Goal: Information Seeking & Learning: Learn about a topic

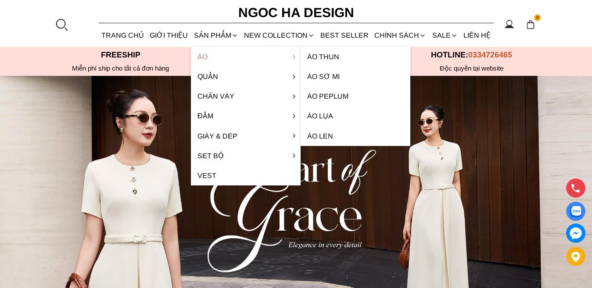
click at [207, 56] on link "Áo" at bounding box center [246, 57] width 110 height 20
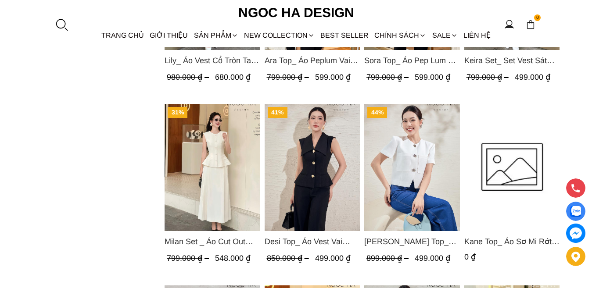
scroll to position [746, 0]
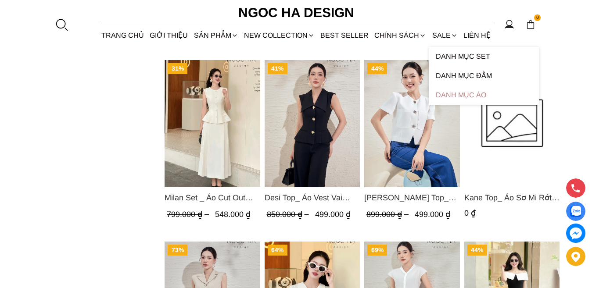
click at [466, 97] on link "Danh Mục Áo" at bounding box center [484, 95] width 110 height 19
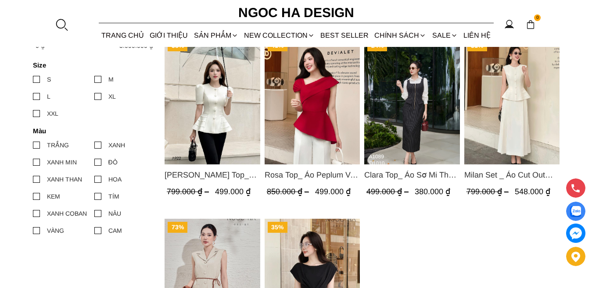
scroll to position [570, 0]
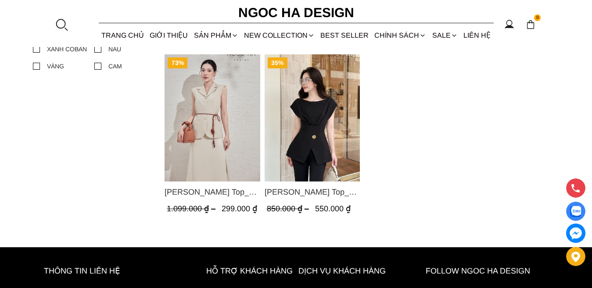
click at [315, 124] on img "Product image - Jenny Top_ Áo Mix Tơ Thân Bổ Mảnh Vạt Chéo Màu Đen A1057" at bounding box center [312, 117] width 96 height 127
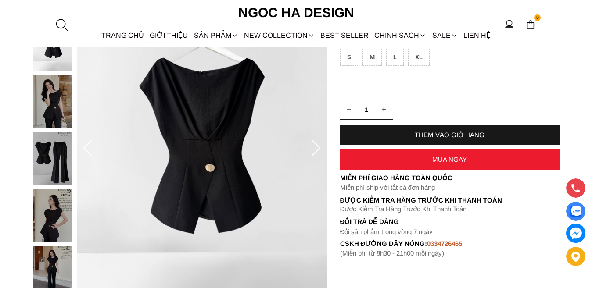
scroll to position [132, 0]
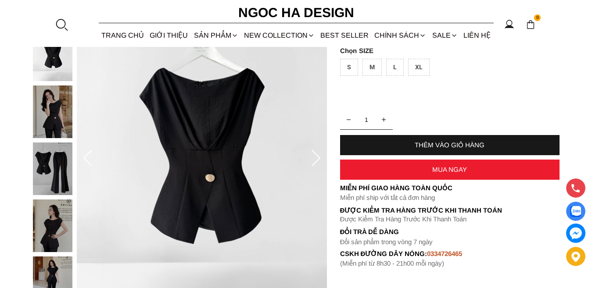
click at [316, 158] on icon at bounding box center [316, 159] width 18 height 18
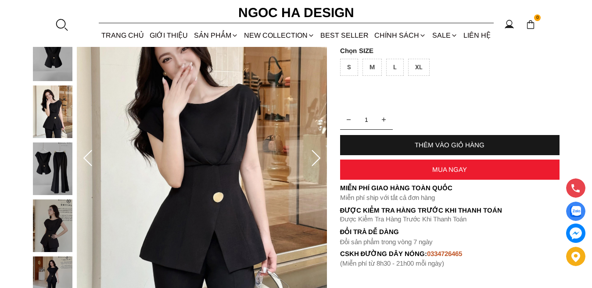
click at [315, 155] on icon at bounding box center [316, 159] width 18 height 18
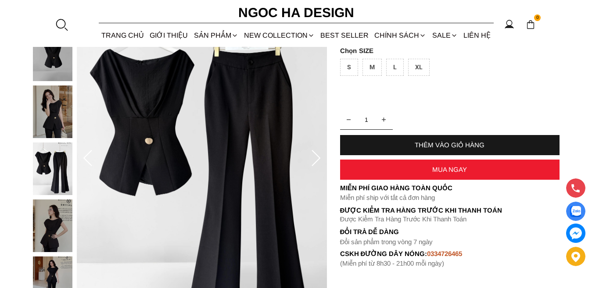
click at [318, 158] on icon at bounding box center [316, 159] width 18 height 18
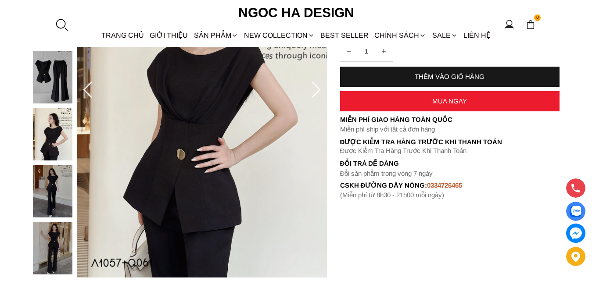
scroll to position [351, 0]
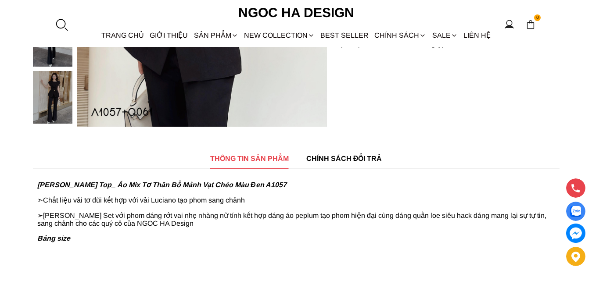
click at [360, 162] on span "CHÍNH SÁCH ĐỔI TRẢ" at bounding box center [344, 158] width 76 height 11
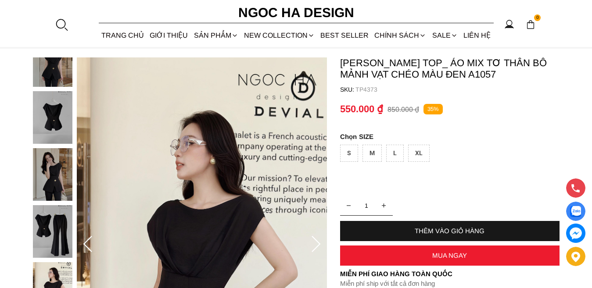
scroll to position [0, 0]
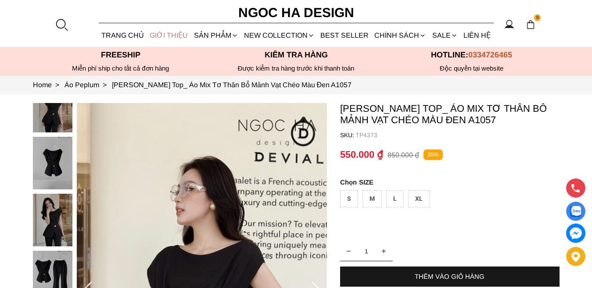
click at [167, 35] on link "GIỚI THIỆU" at bounding box center [169, 35] width 44 height 23
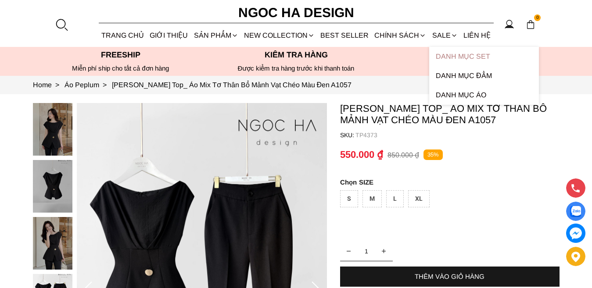
click at [468, 55] on link "Danh Mục Set" at bounding box center [484, 56] width 110 height 19
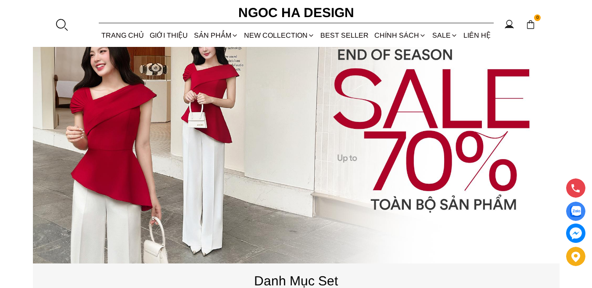
scroll to position [88, 0]
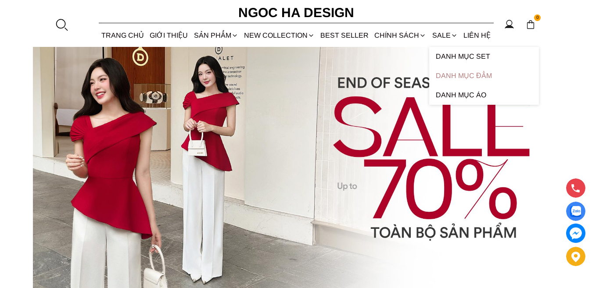
click at [466, 75] on link "Danh Mục Đầm" at bounding box center [484, 75] width 110 height 19
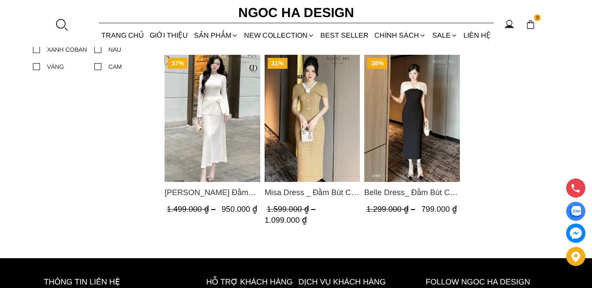
scroll to position [570, 0]
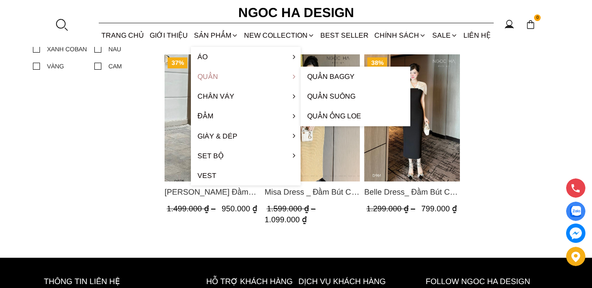
click at [217, 76] on link "Quần" at bounding box center [246, 77] width 110 height 20
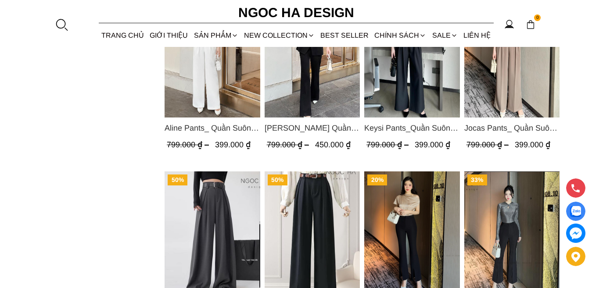
scroll to position [526, 0]
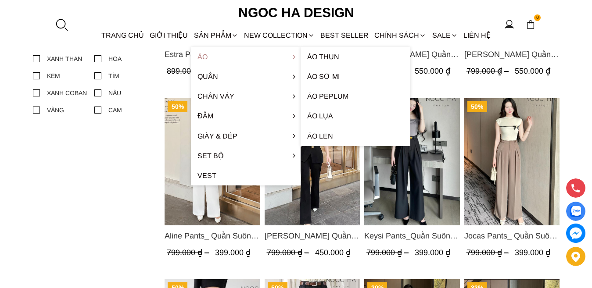
click at [213, 61] on link "Áo" at bounding box center [246, 57] width 110 height 20
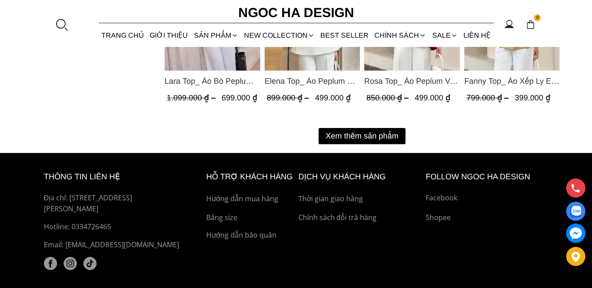
scroll to position [1228, 0]
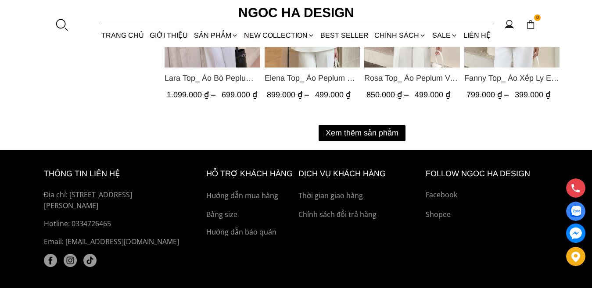
click at [368, 130] on button "Xem thêm sản phẩm" at bounding box center [361, 133] width 87 height 16
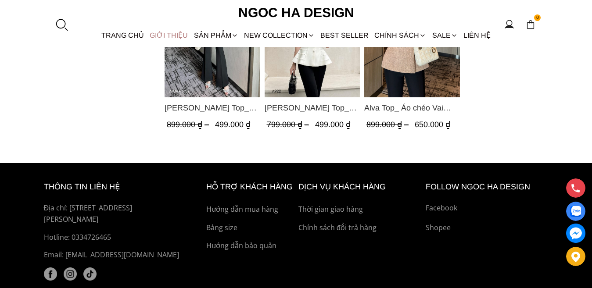
scroll to position [2062, 0]
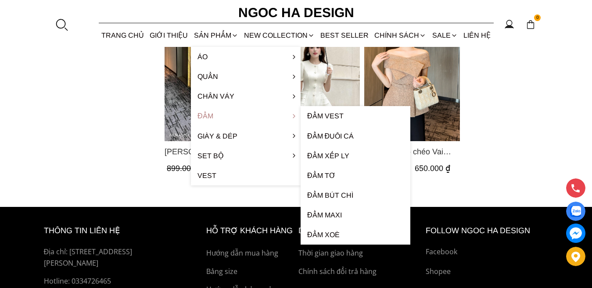
click at [210, 114] on link "Đầm" at bounding box center [246, 116] width 110 height 20
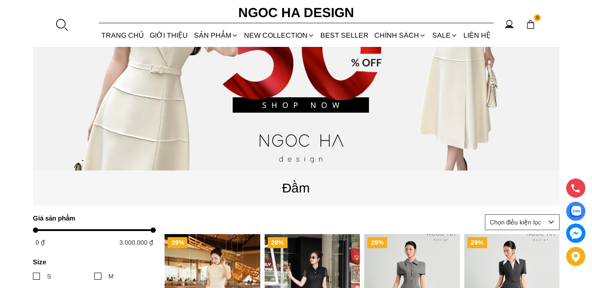
scroll to position [132, 0]
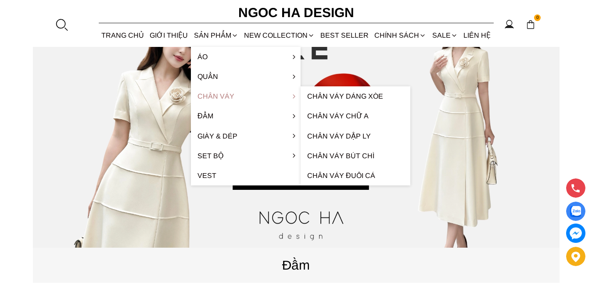
click at [229, 98] on link "Chân váy" at bounding box center [246, 96] width 110 height 20
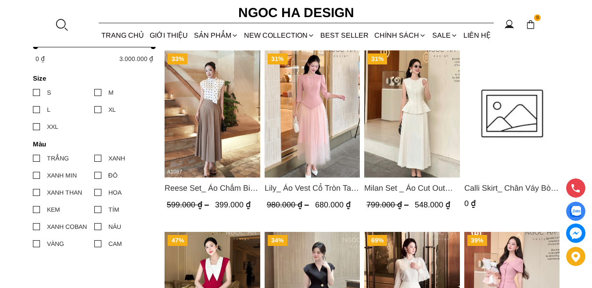
scroll to position [483, 0]
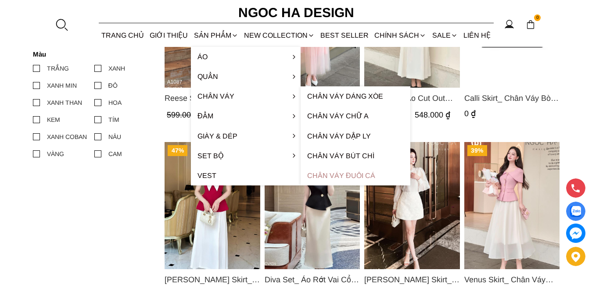
click at [343, 175] on link "Chân váy đuôi cá" at bounding box center [355, 176] width 110 height 20
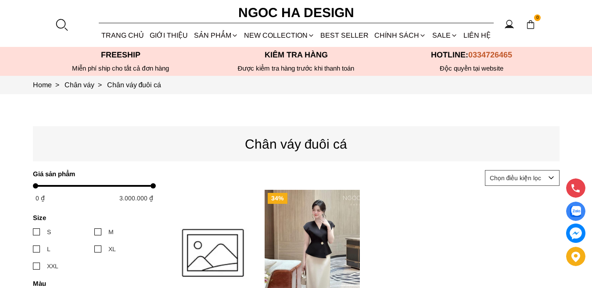
scroll to position [175, 0]
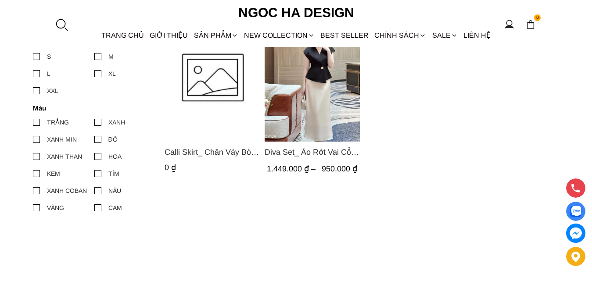
click at [333, 87] on img "Product image - Diva Set_ Áo Rớt Vai Cổ V, Chân Váy Lụa Đuôi Cá A1078+CV134" at bounding box center [312, 77] width 96 height 127
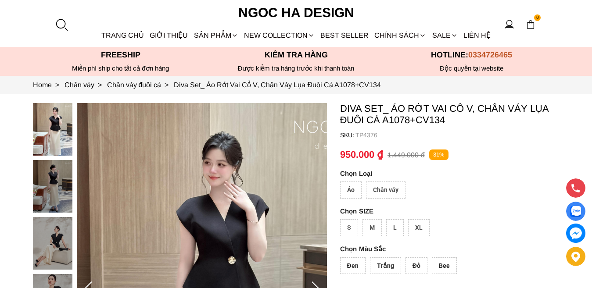
click at [391, 192] on div "Chân váy" at bounding box center [385, 190] width 39 height 17
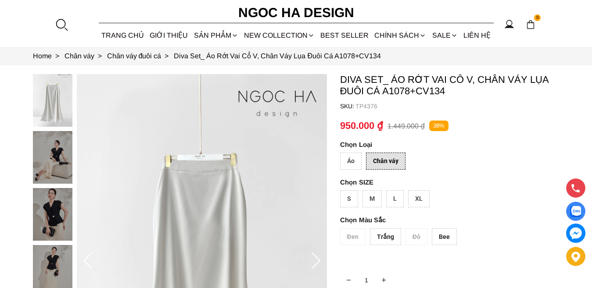
scroll to position [175, 0]
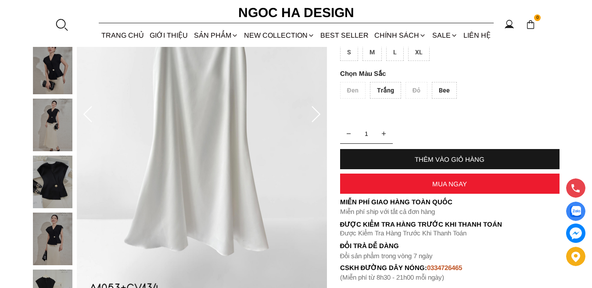
click at [447, 92] on div "Bee" at bounding box center [444, 90] width 25 height 17
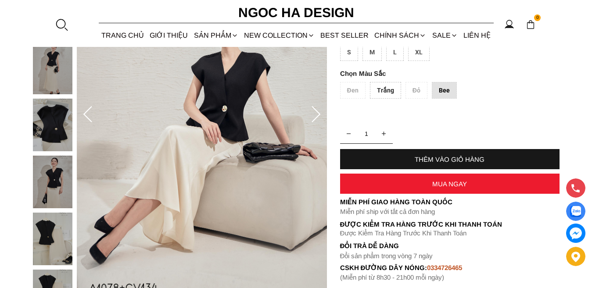
click at [356, 91] on div "Đen Trắng Đỏ Bee" at bounding box center [449, 92] width 219 height 21
click at [346, 50] on div "S" at bounding box center [349, 52] width 18 height 17
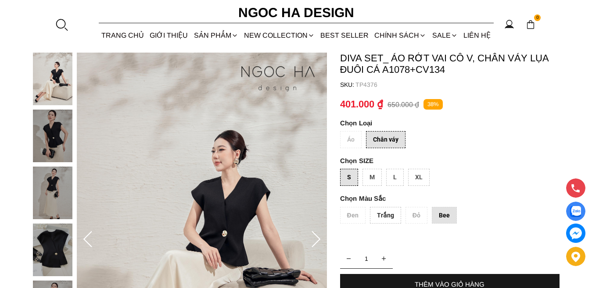
scroll to position [44, 0]
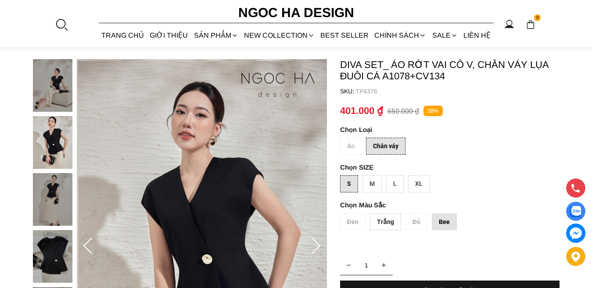
click at [370, 179] on div "M" at bounding box center [371, 183] width 19 height 17
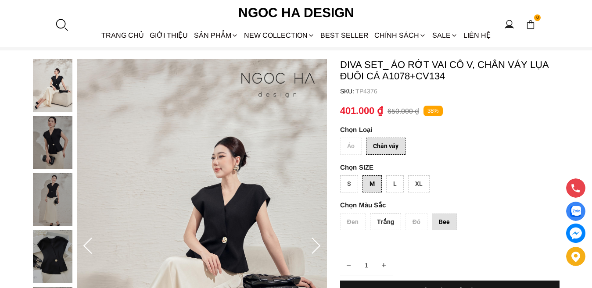
click at [397, 186] on div "L" at bounding box center [395, 183] width 18 height 17
click at [416, 182] on div "XL" at bounding box center [418, 183] width 21 height 17
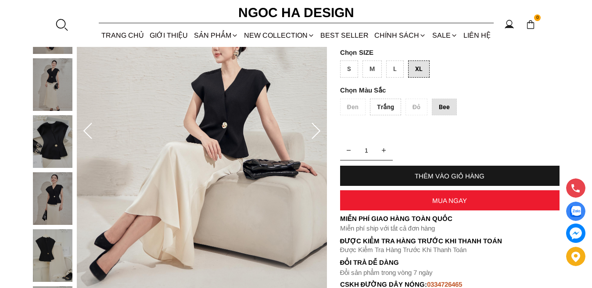
scroll to position [175, 0]
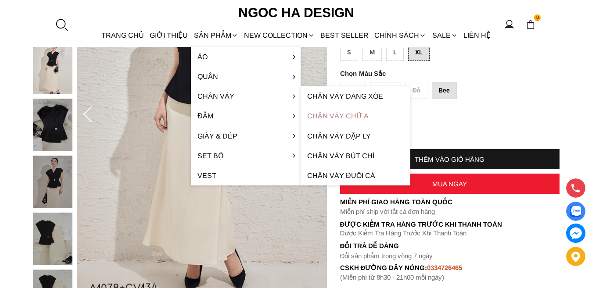
click at [331, 115] on link "Chân váy chữ A" at bounding box center [355, 116] width 110 height 20
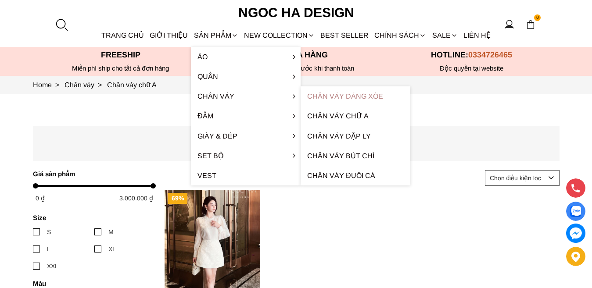
click at [355, 93] on link "Chân váy dáng xòe" at bounding box center [355, 96] width 110 height 20
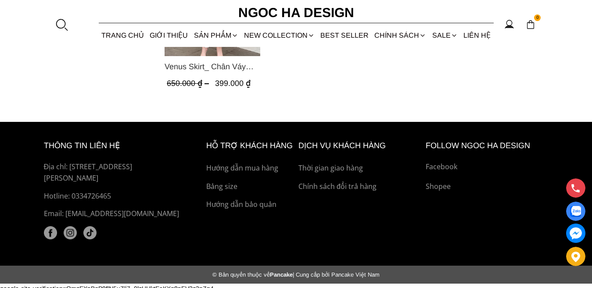
scroll to position [448, 0]
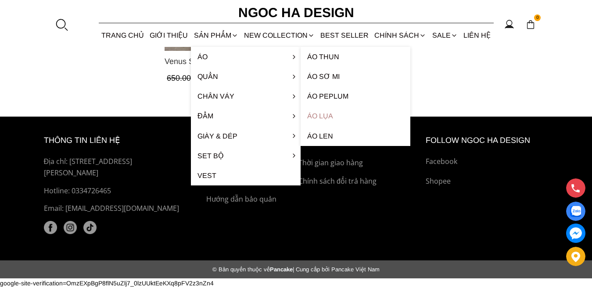
click at [324, 117] on link "Áo lụa" at bounding box center [355, 116] width 110 height 20
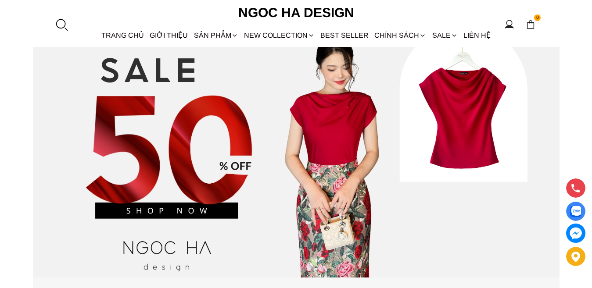
scroll to position [88, 0]
